Goal: Navigation & Orientation: Go to known website

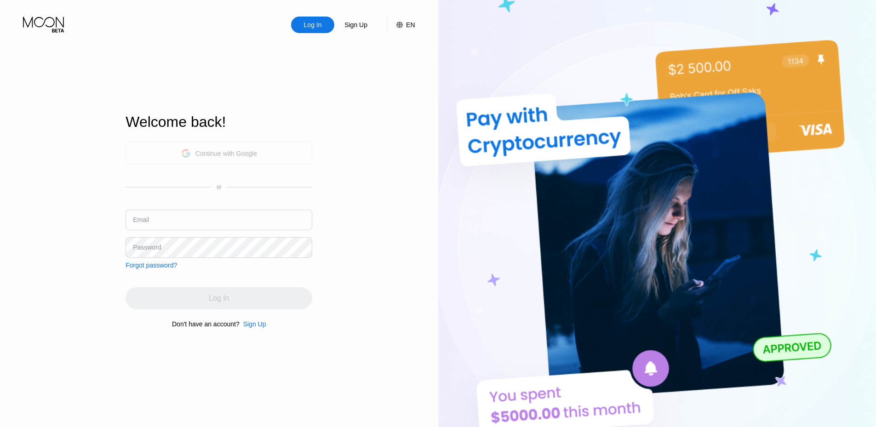
click at [290, 146] on div "Continue with Google" at bounding box center [219, 153] width 187 height 23
